Goal: Communication & Community: Answer question/provide support

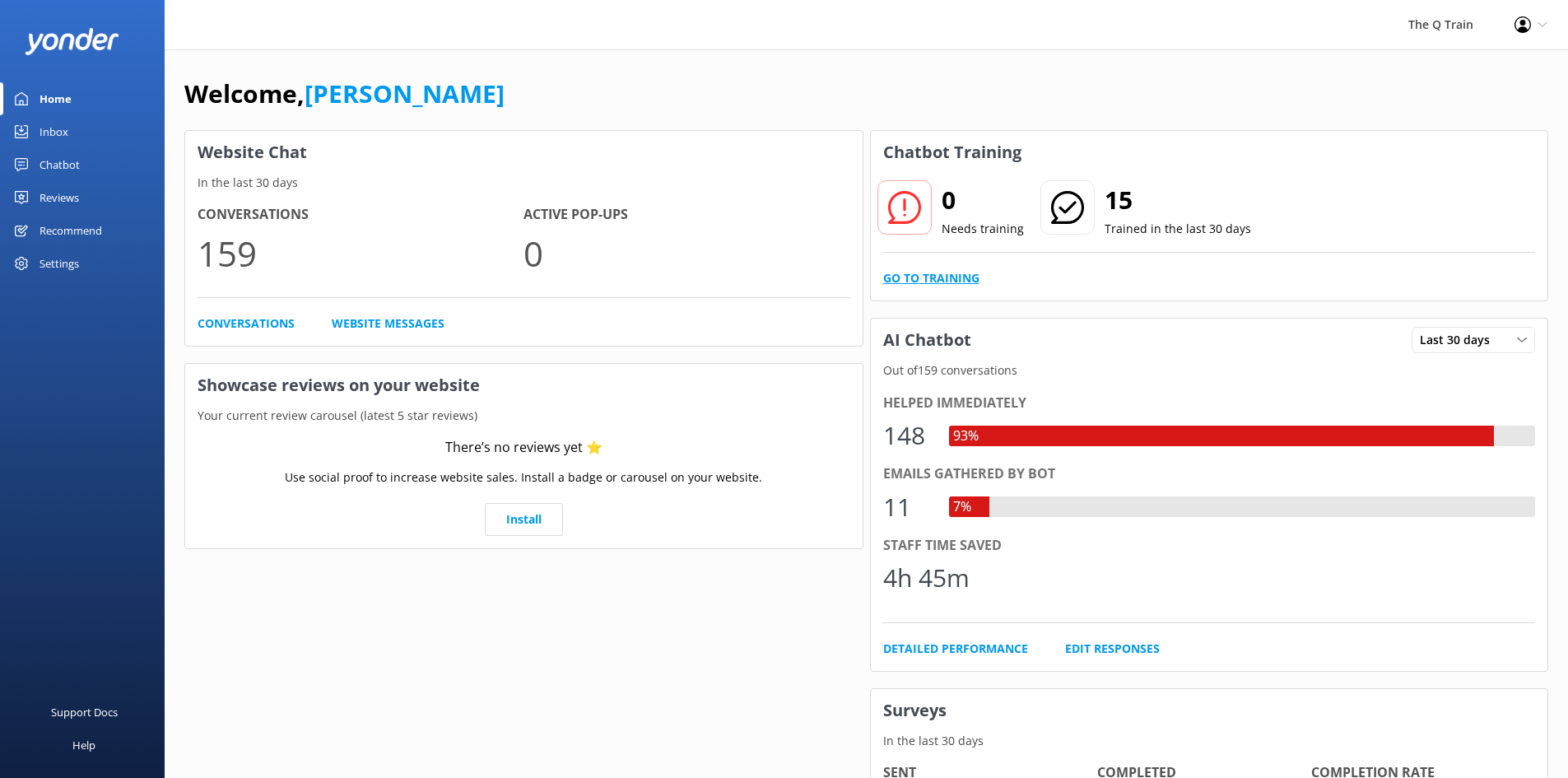
click at [955, 279] on link "Go to Training" at bounding box center [931, 278] width 97 height 18
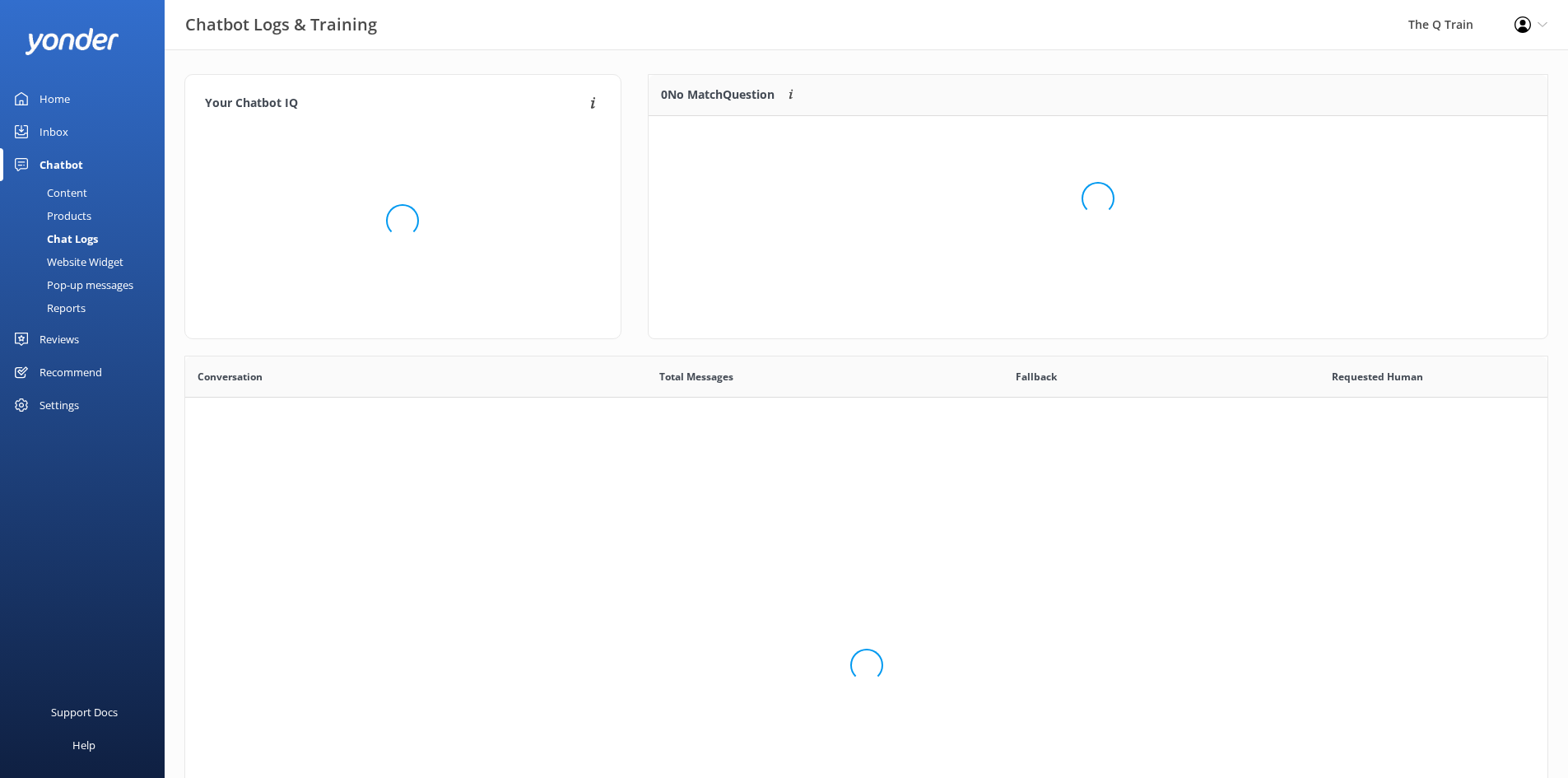
scroll to position [70, 887]
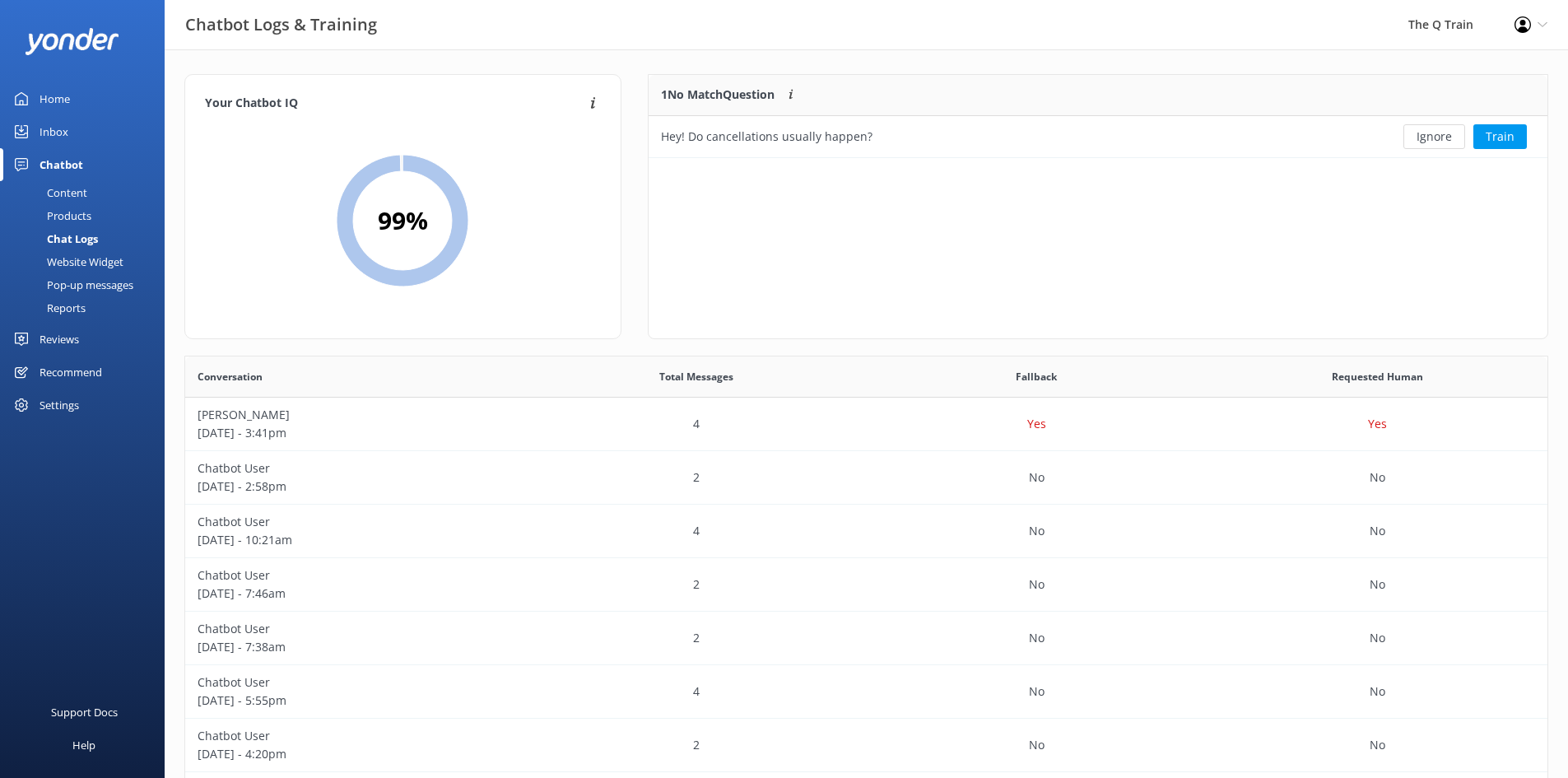
click at [946, 209] on div "1 No Match Question Customers sometimes ask questions that don't fully match an…" at bounding box center [1098, 207] width 901 height 265
click at [1513, 137] on button "Train" at bounding box center [1499, 136] width 54 height 24
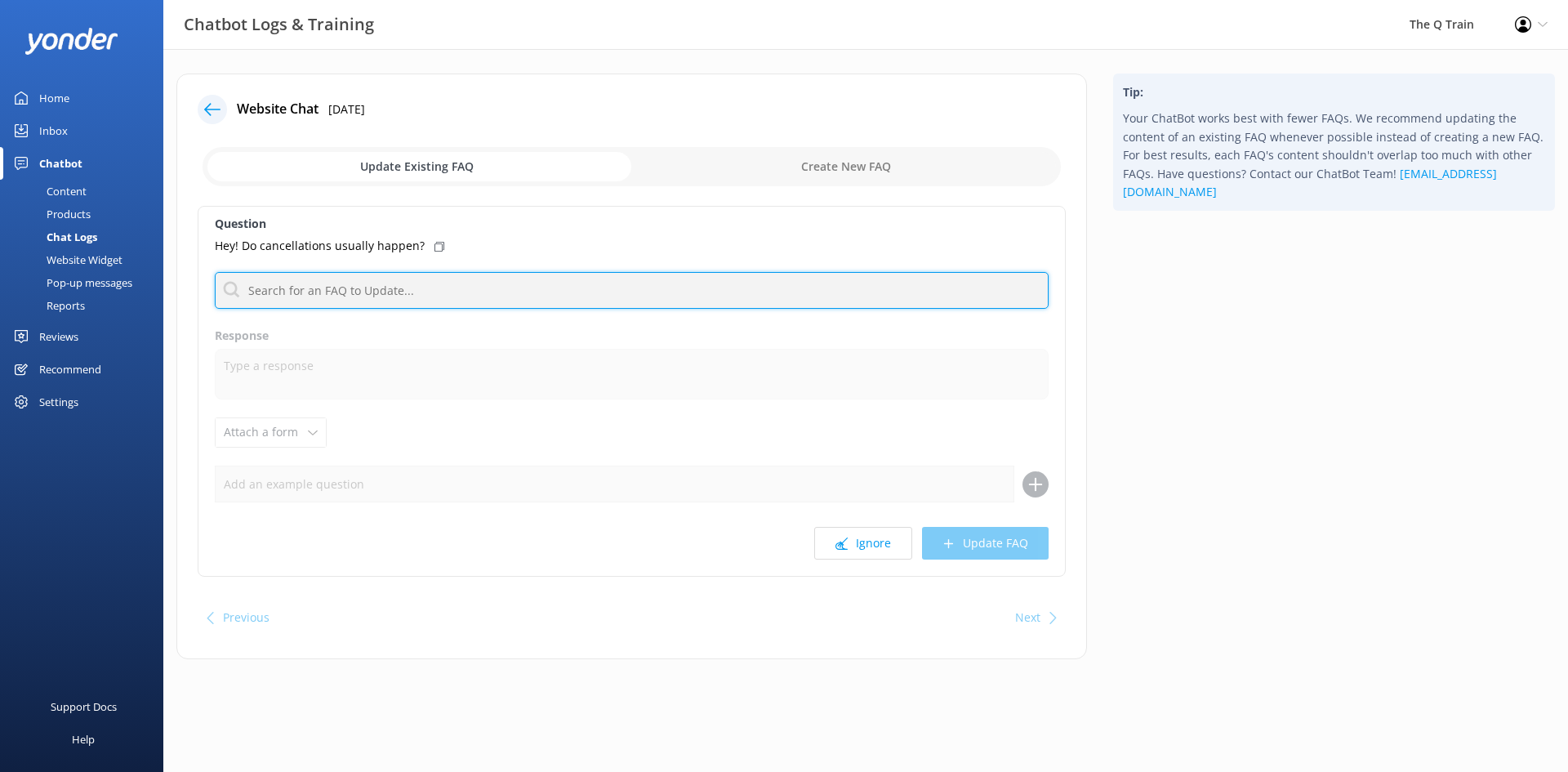
click at [379, 288] on input "text" at bounding box center [631, 290] width 834 height 36
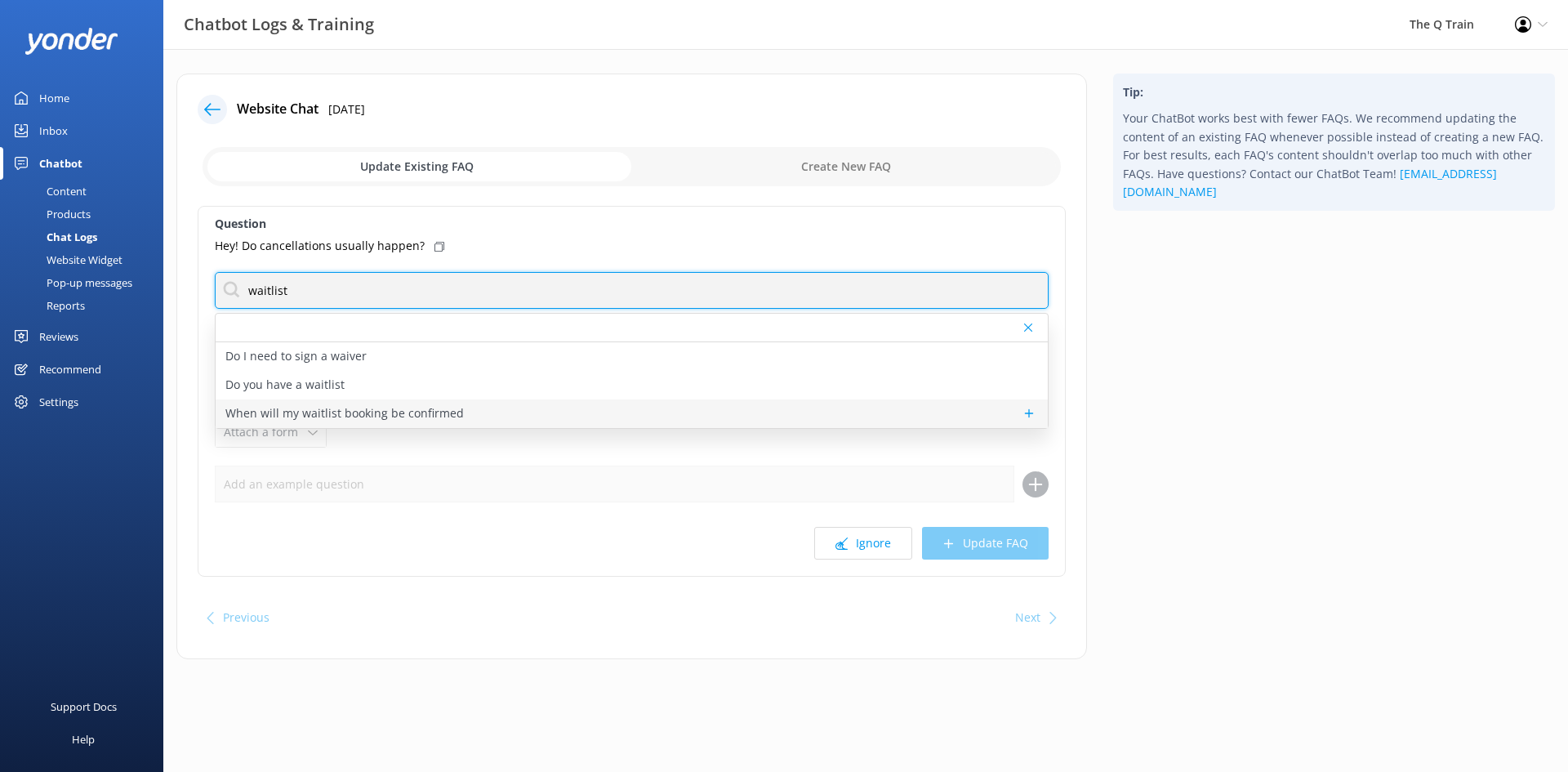
type input "waitlist"
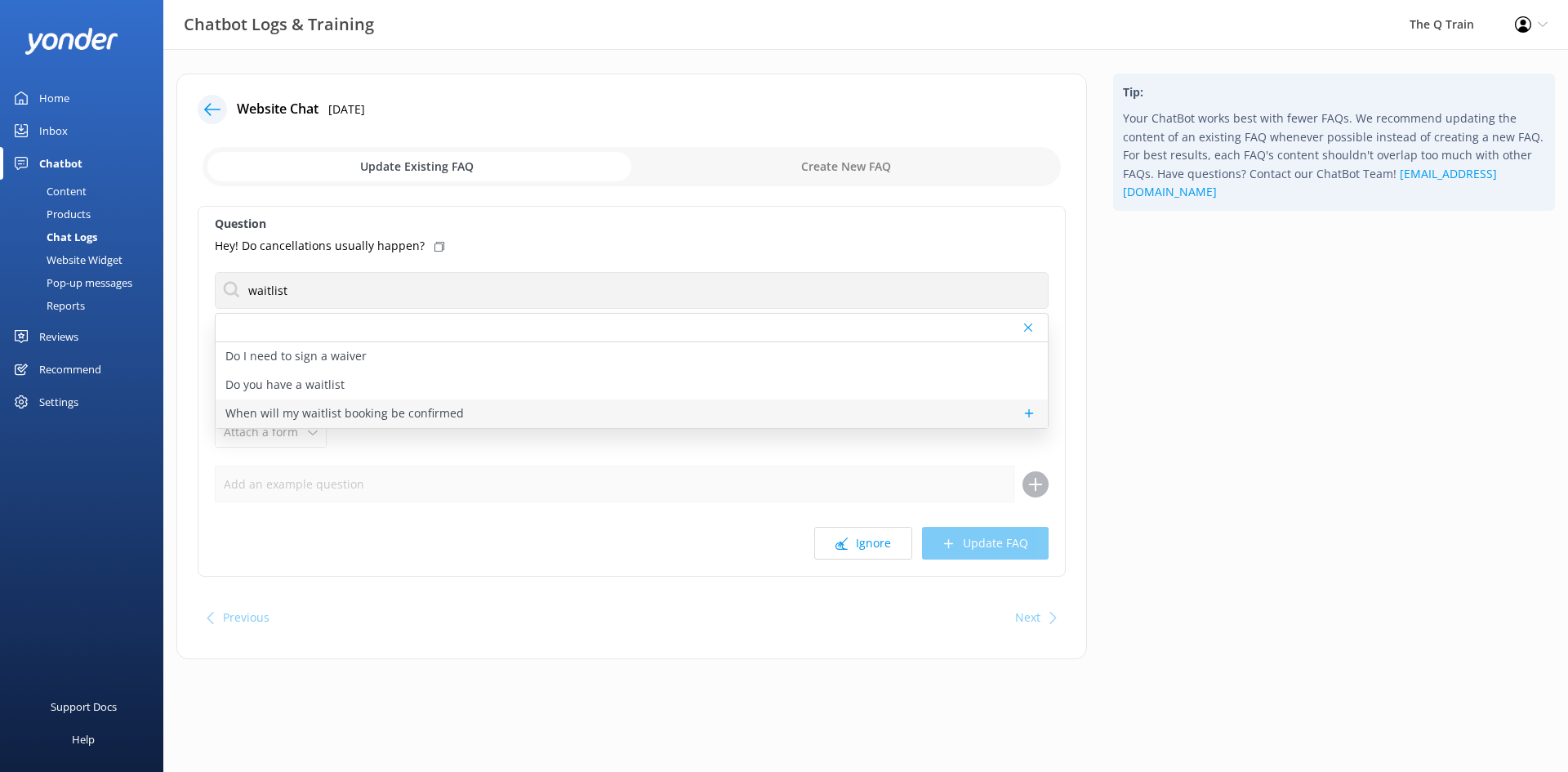
click at [351, 416] on p "When will my waitlist booking be confirmed" at bounding box center [345, 413] width 239 height 18
type textarea "Waitlist bookings are not confirmed bookings. You can join our online waitlist …"
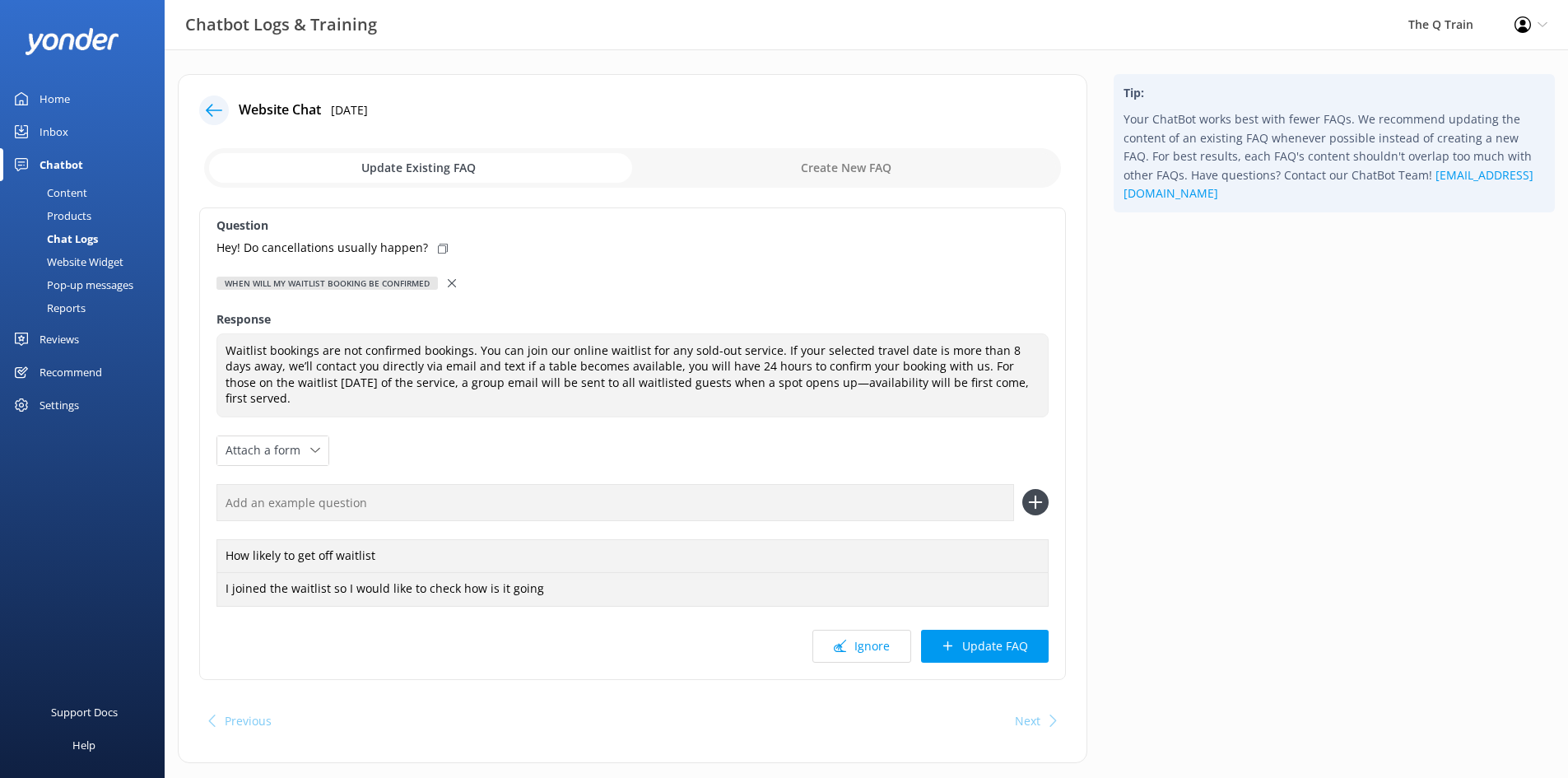
click at [438, 246] on icon at bounding box center [442, 248] width 10 height 10
click at [374, 488] on input "text" at bounding box center [614, 502] width 798 height 37
paste input "Hey! Do cancellations usually happen?"
type input "Hey! Do cancellations usually happen?"
click at [1040, 495] on use at bounding box center [1034, 502] width 14 height 14
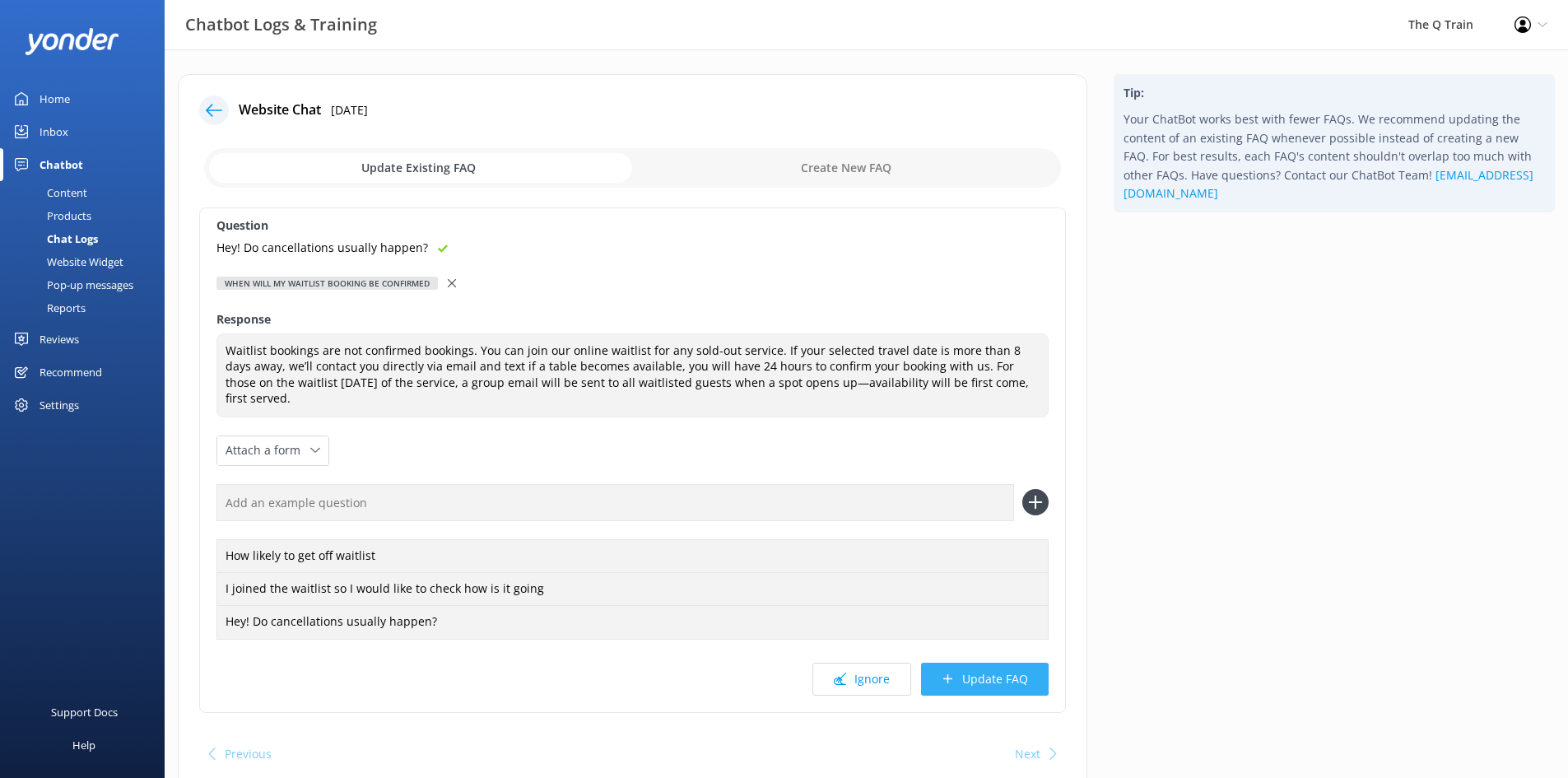
click at [1007, 663] on button "Update FAQ" at bounding box center [985, 678] width 128 height 33
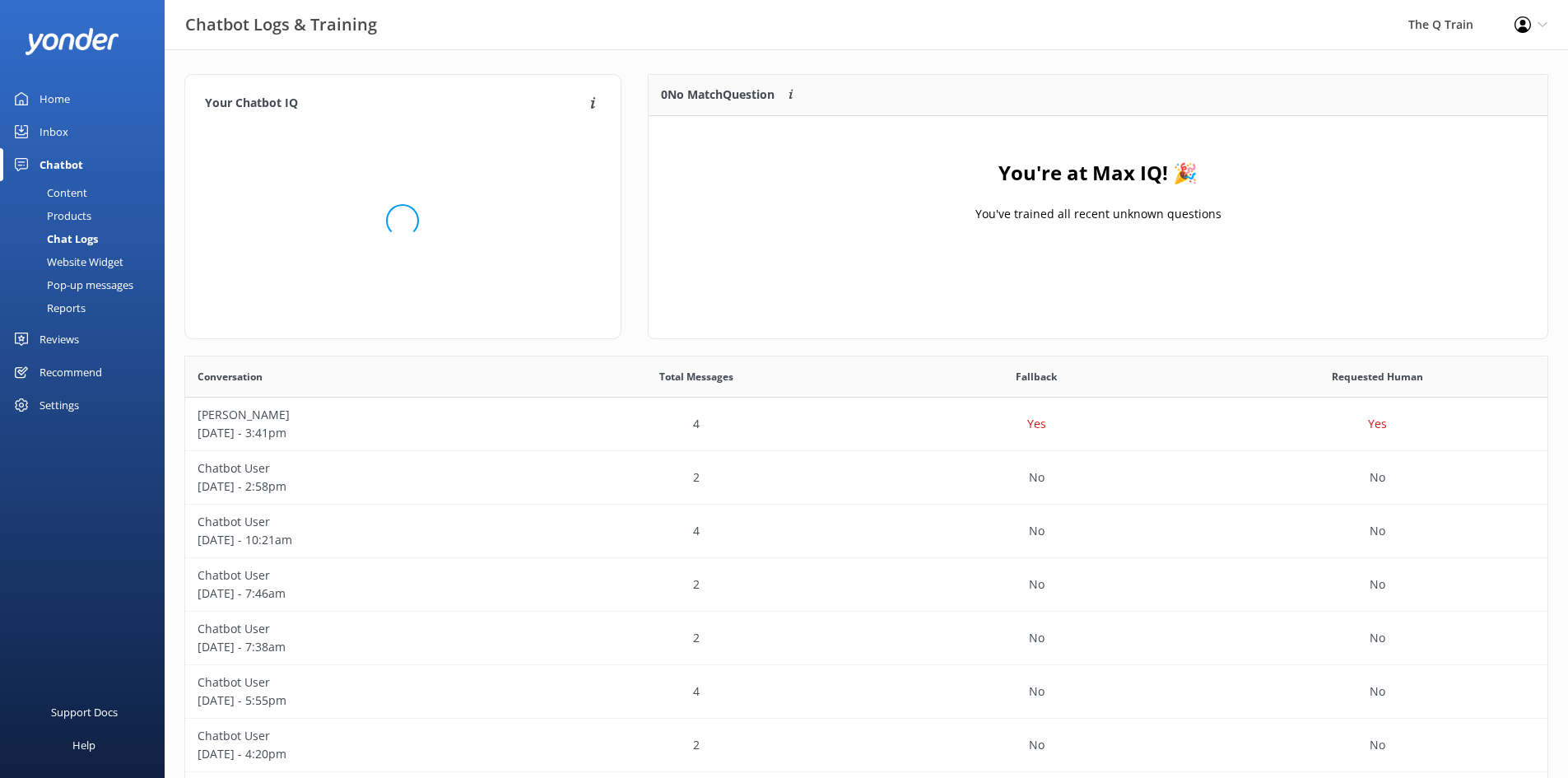
scroll to position [194, 887]
click at [63, 106] on div "Home" at bounding box center [54, 99] width 30 height 33
